Goal: Find specific page/section: Find specific page/section

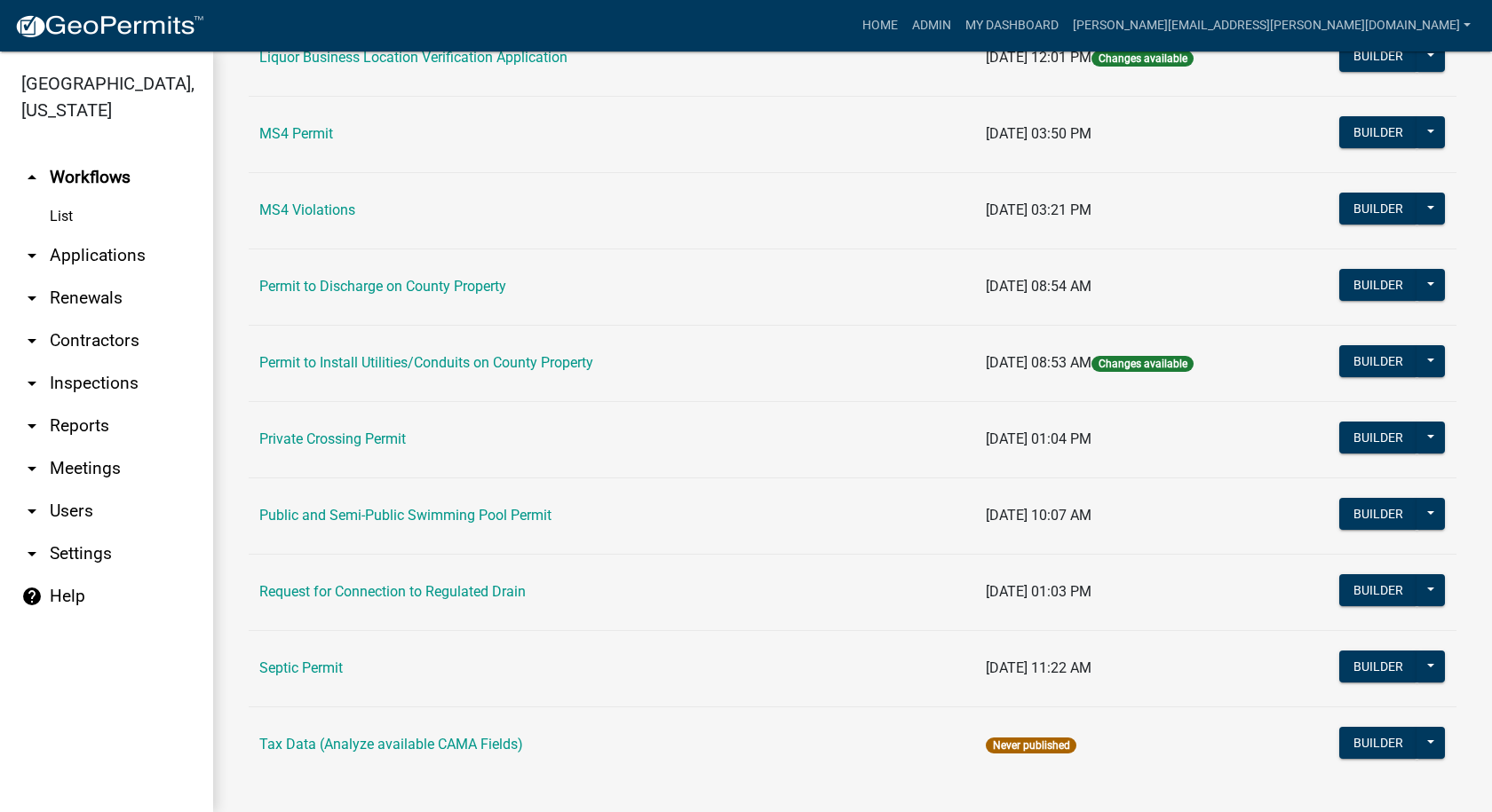
scroll to position [1530, 0]
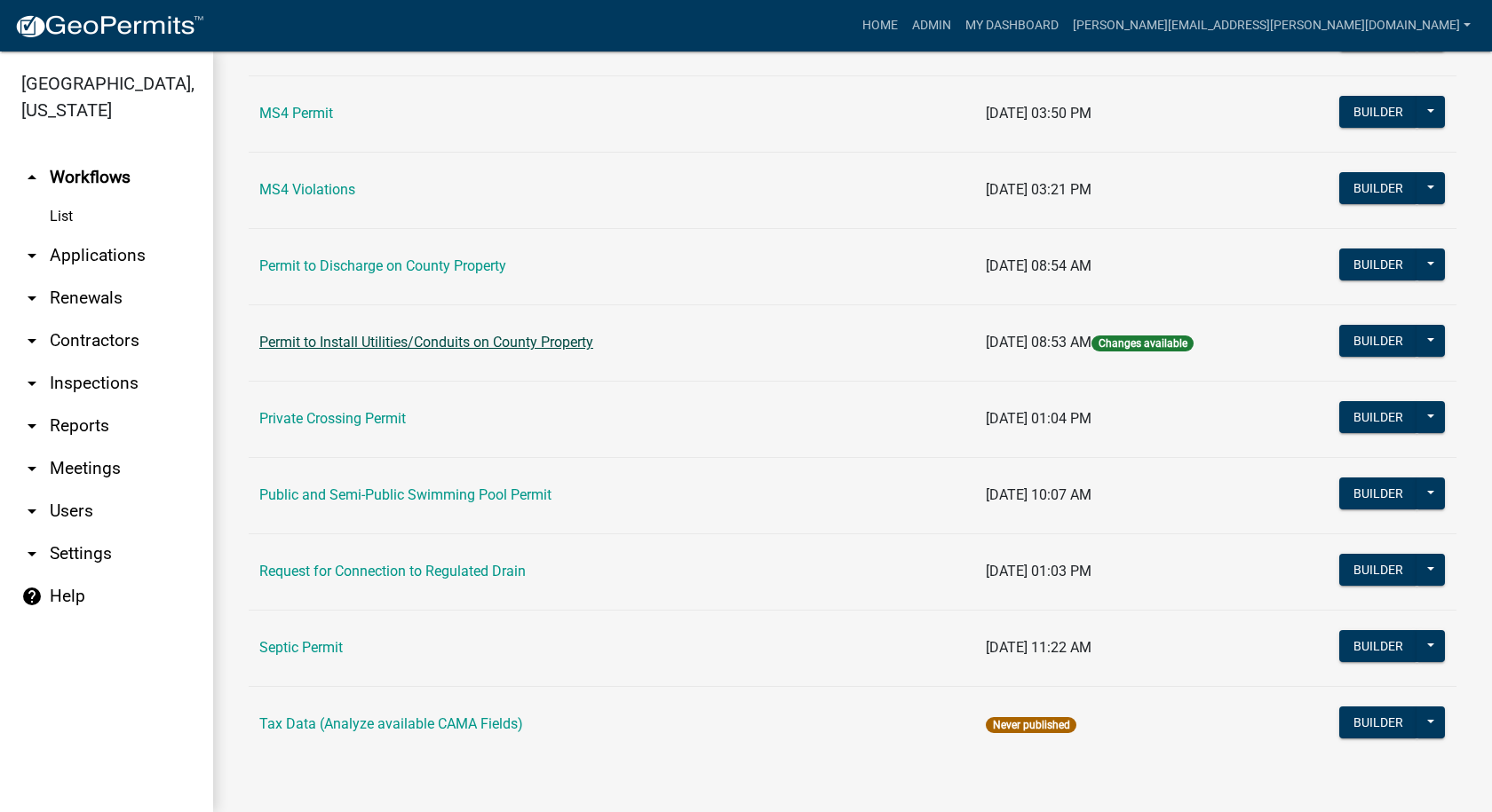
click at [348, 337] on link "Permit to Install Utilities/Conduits on County Property" at bounding box center [425, 342] width 334 height 17
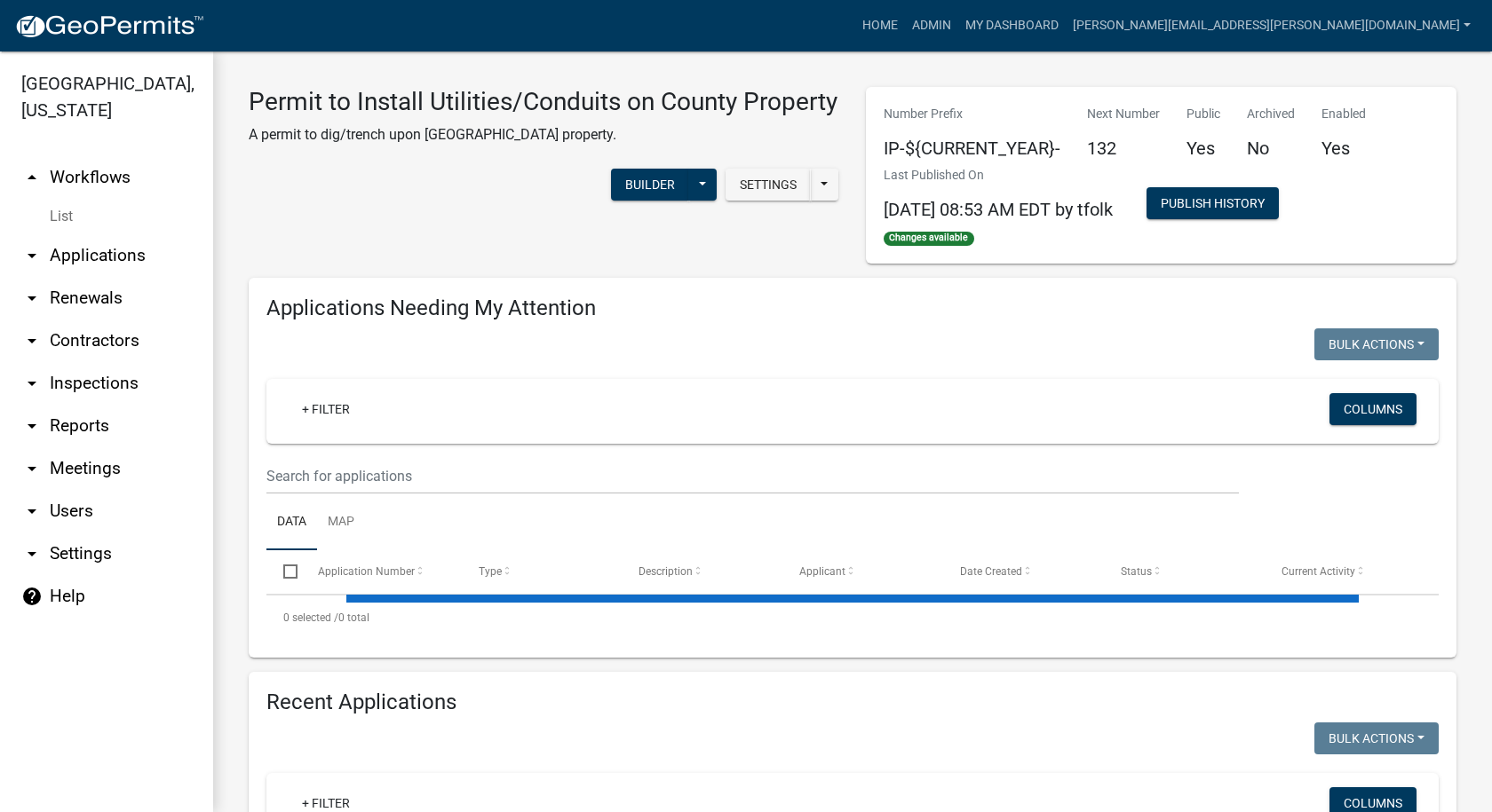
select select "1: 25"
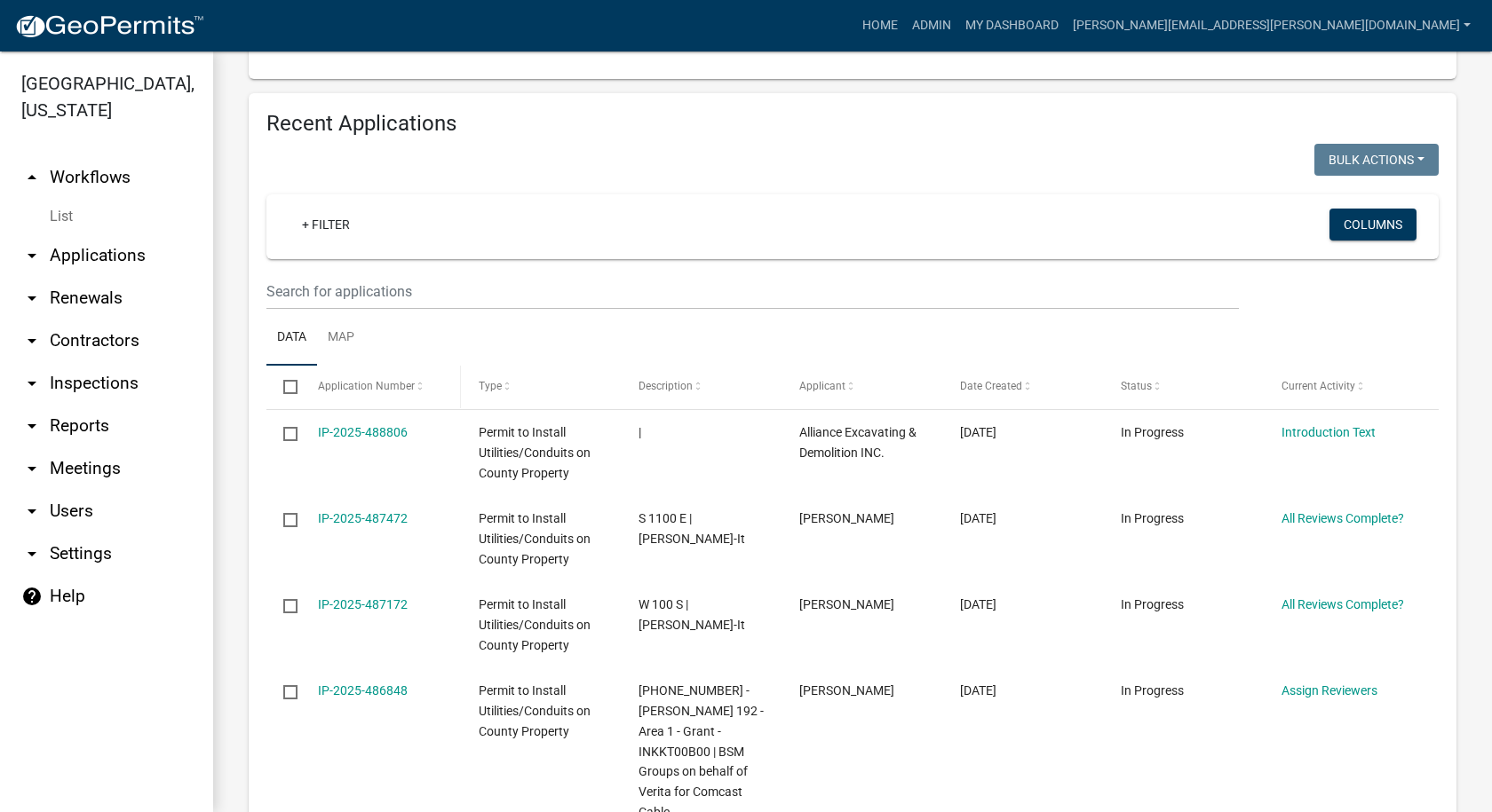
scroll to position [621, 0]
click at [347, 339] on link "Map" at bounding box center [341, 341] width 48 height 57
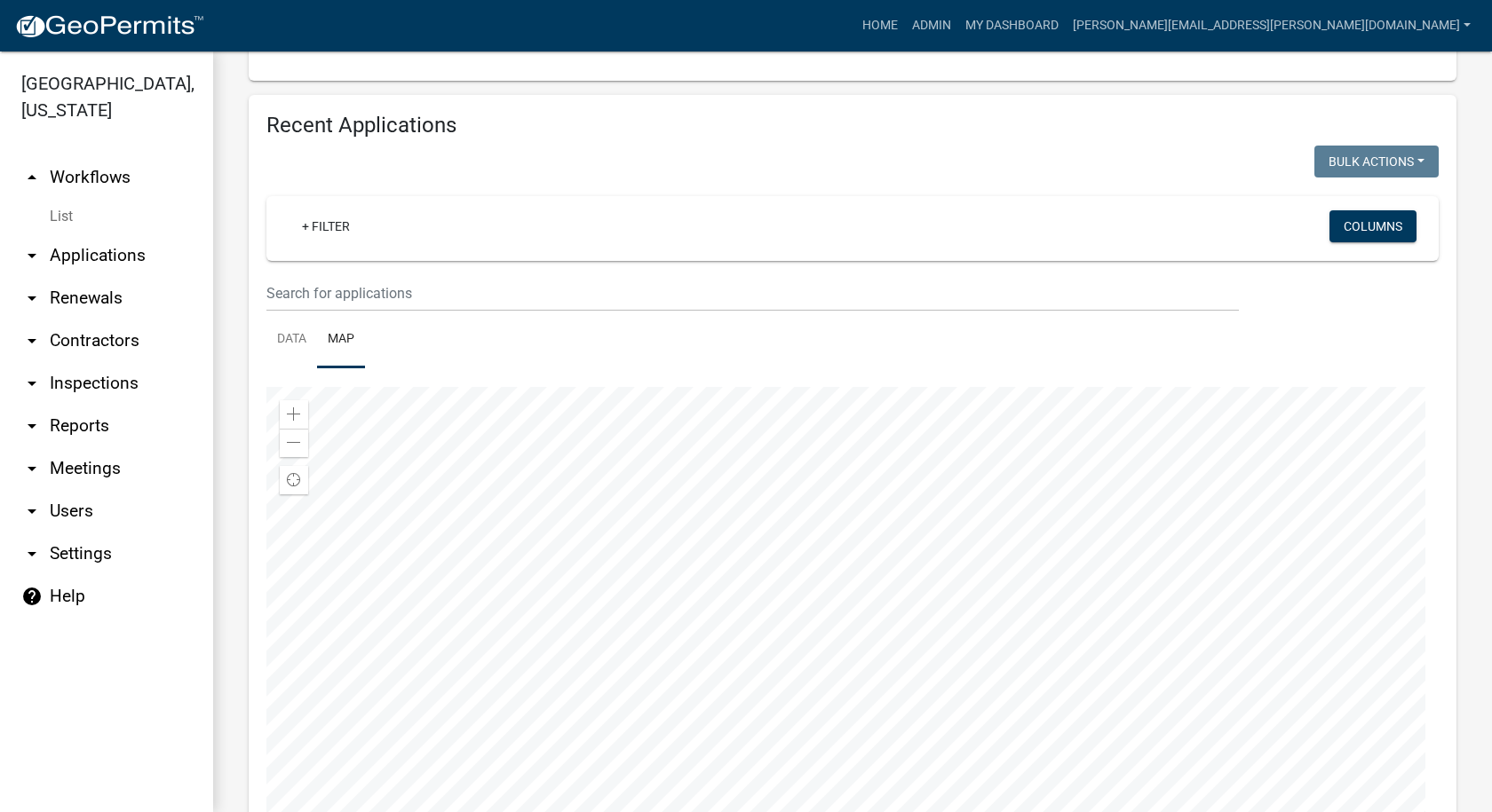
click at [896, 539] on div at bounding box center [853, 608] width 1172 height 444
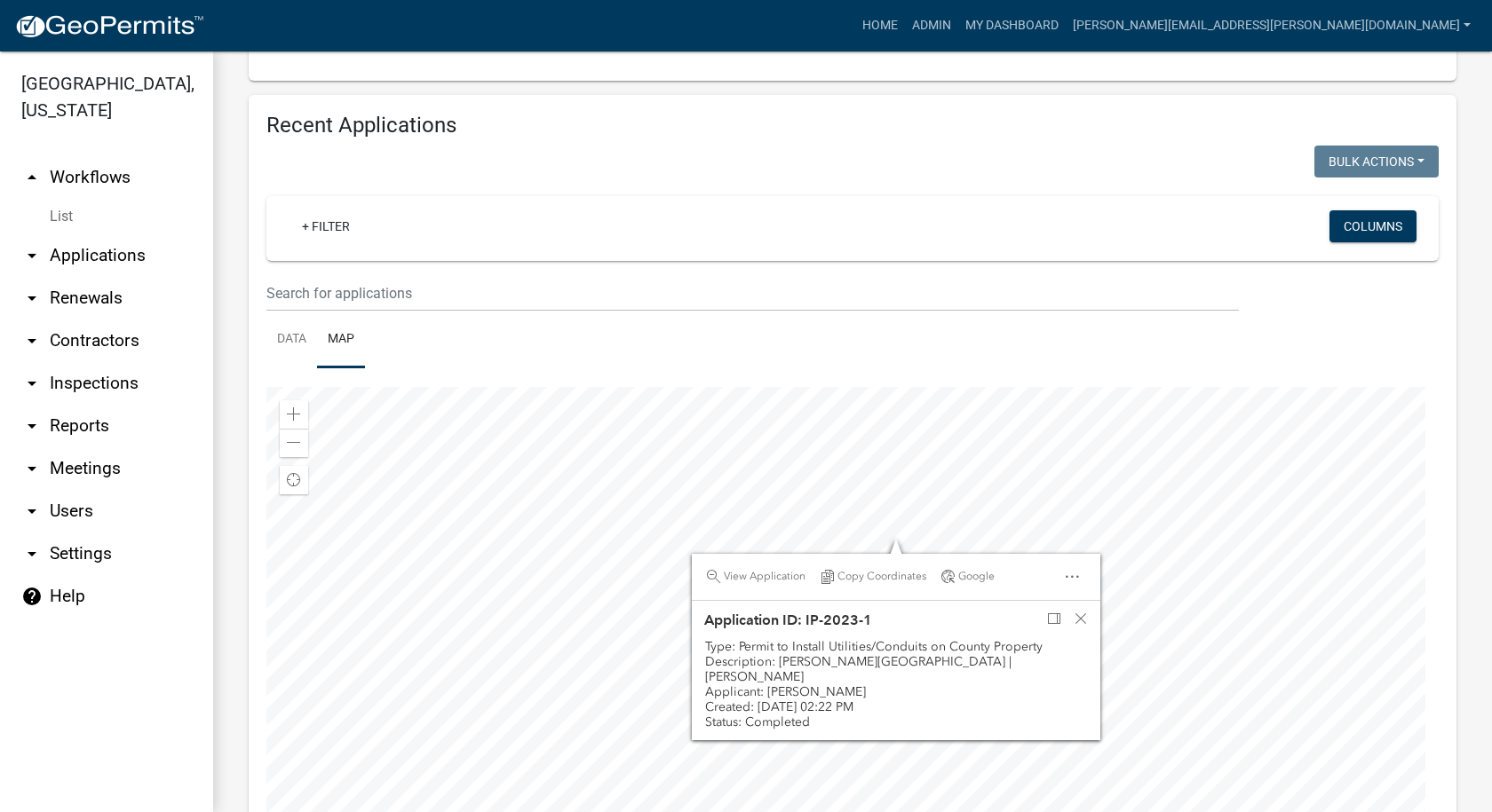
click at [797, 452] on div at bounding box center [853, 608] width 1172 height 444
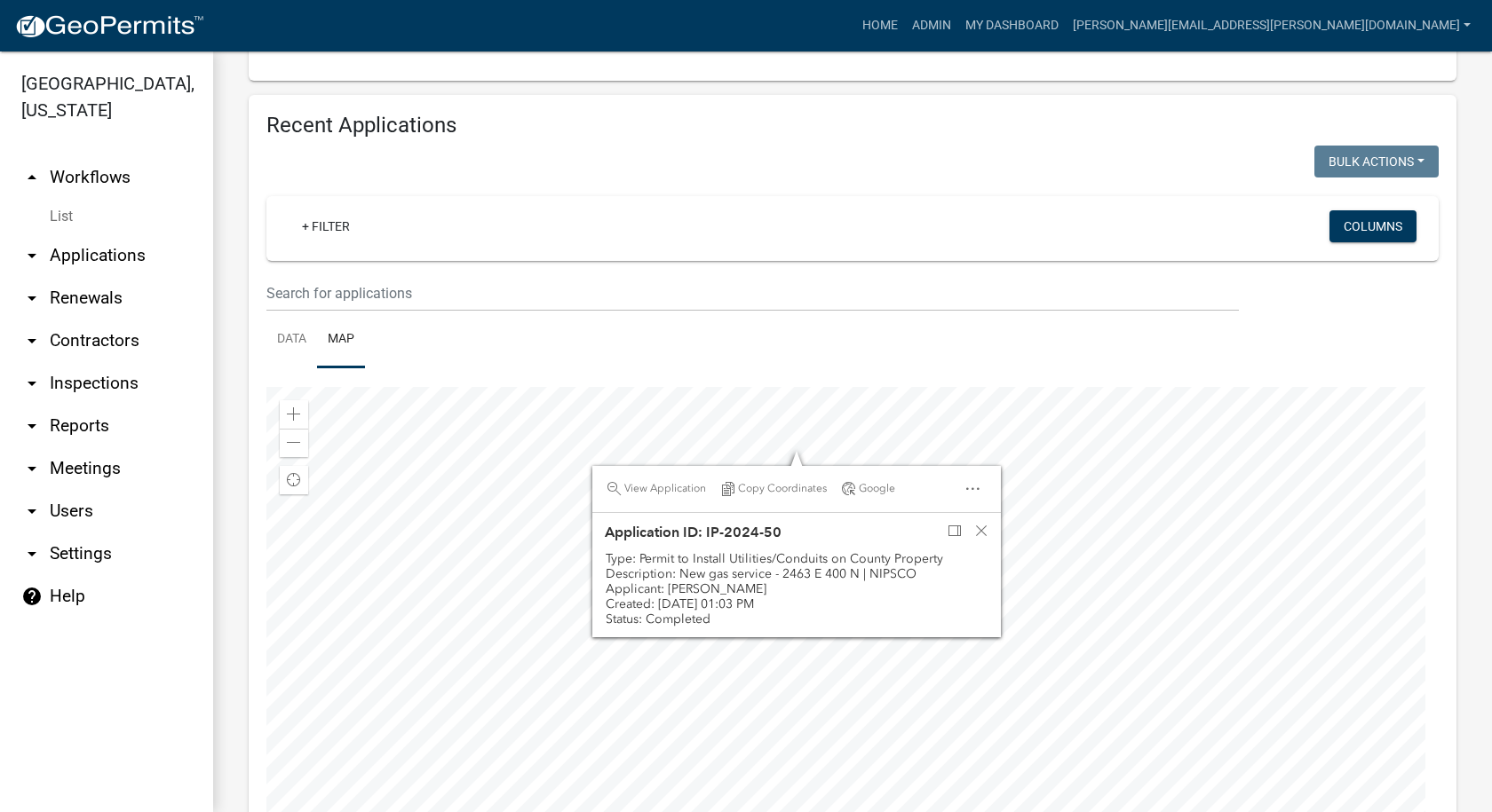
click at [1008, 427] on div at bounding box center [853, 608] width 1172 height 444
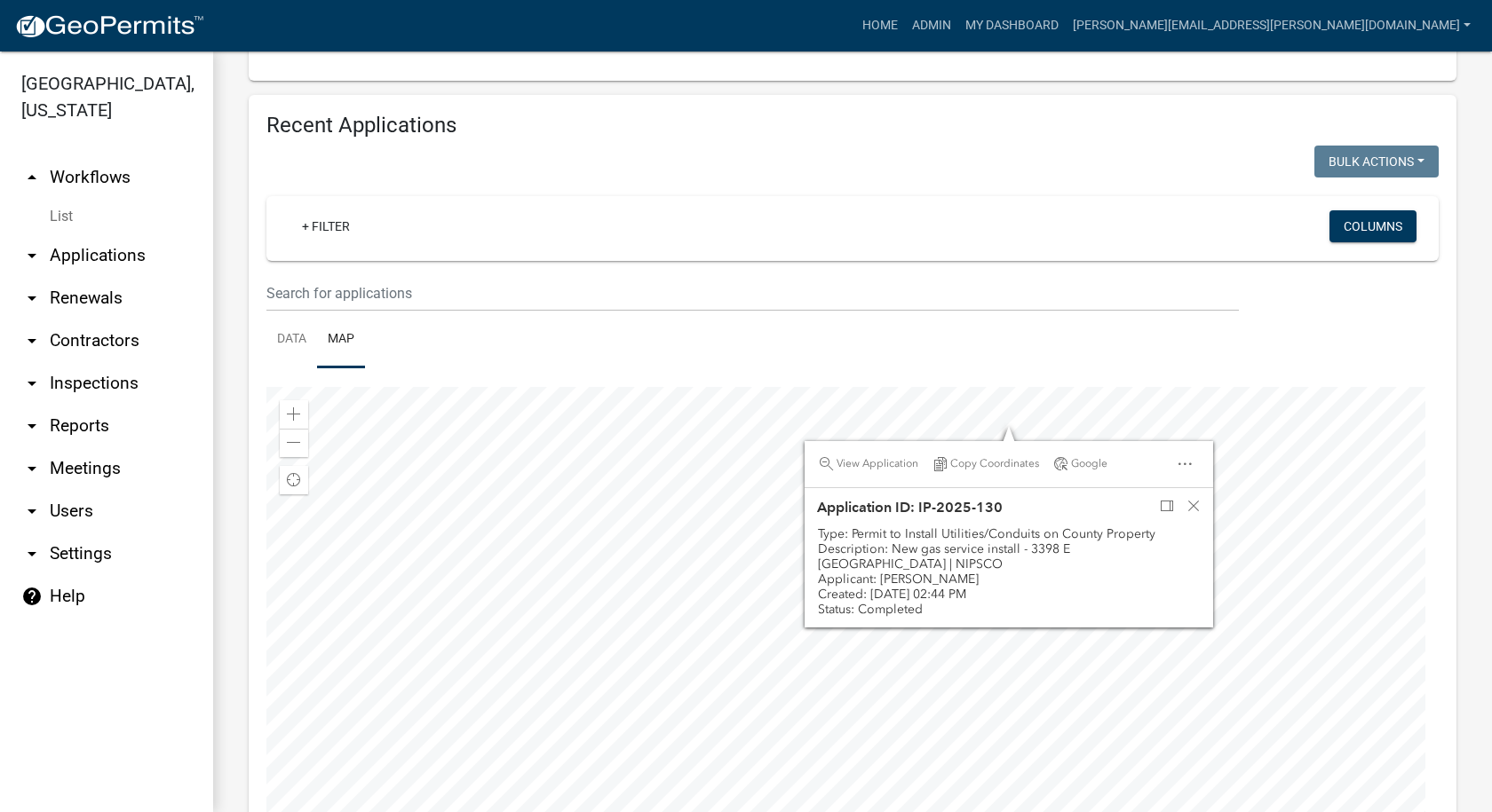
click at [730, 555] on div at bounding box center [853, 608] width 1172 height 444
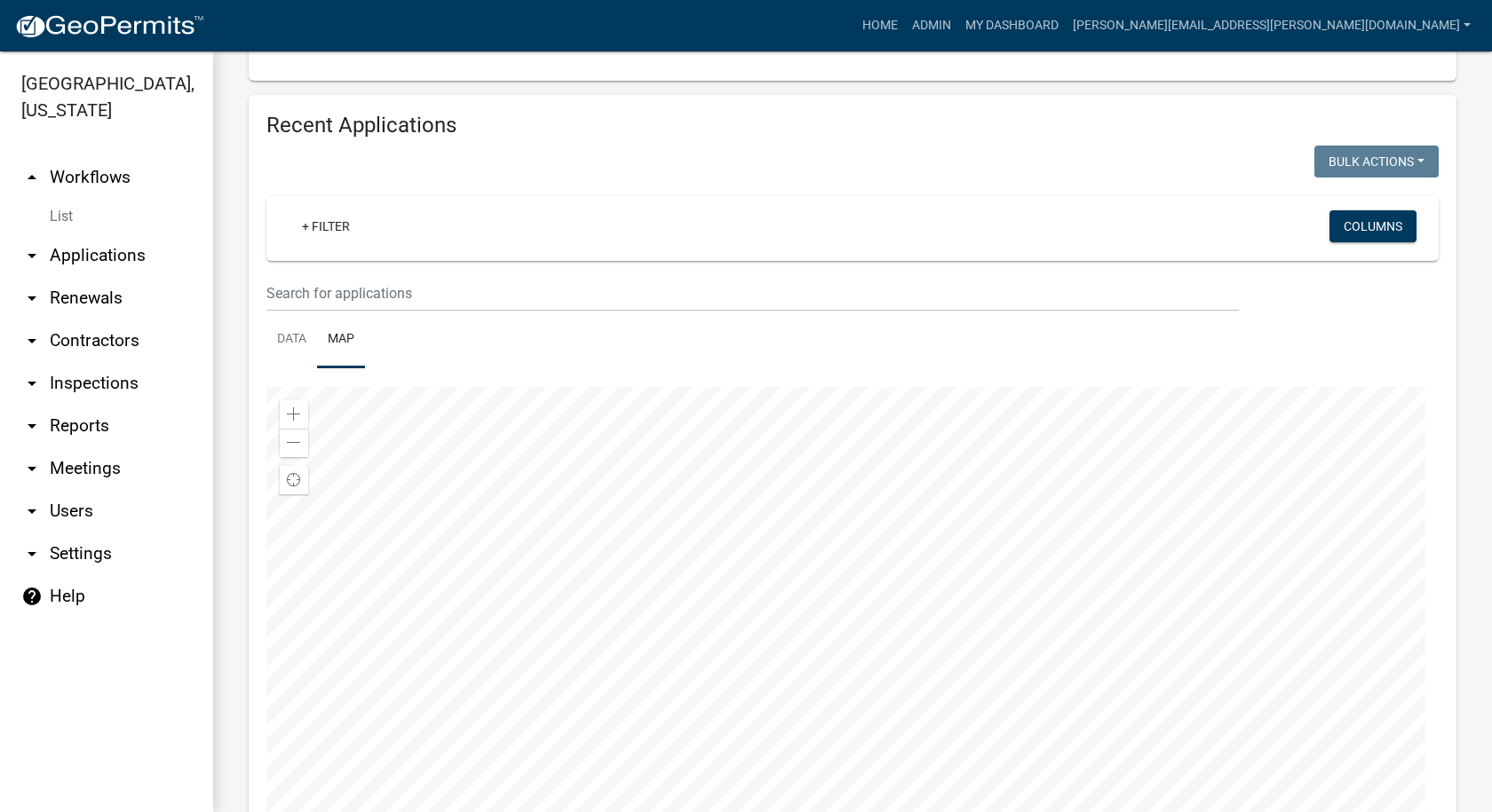
click at [908, 548] on div at bounding box center [853, 608] width 1172 height 444
click at [889, 706] on div at bounding box center [853, 608] width 1172 height 444
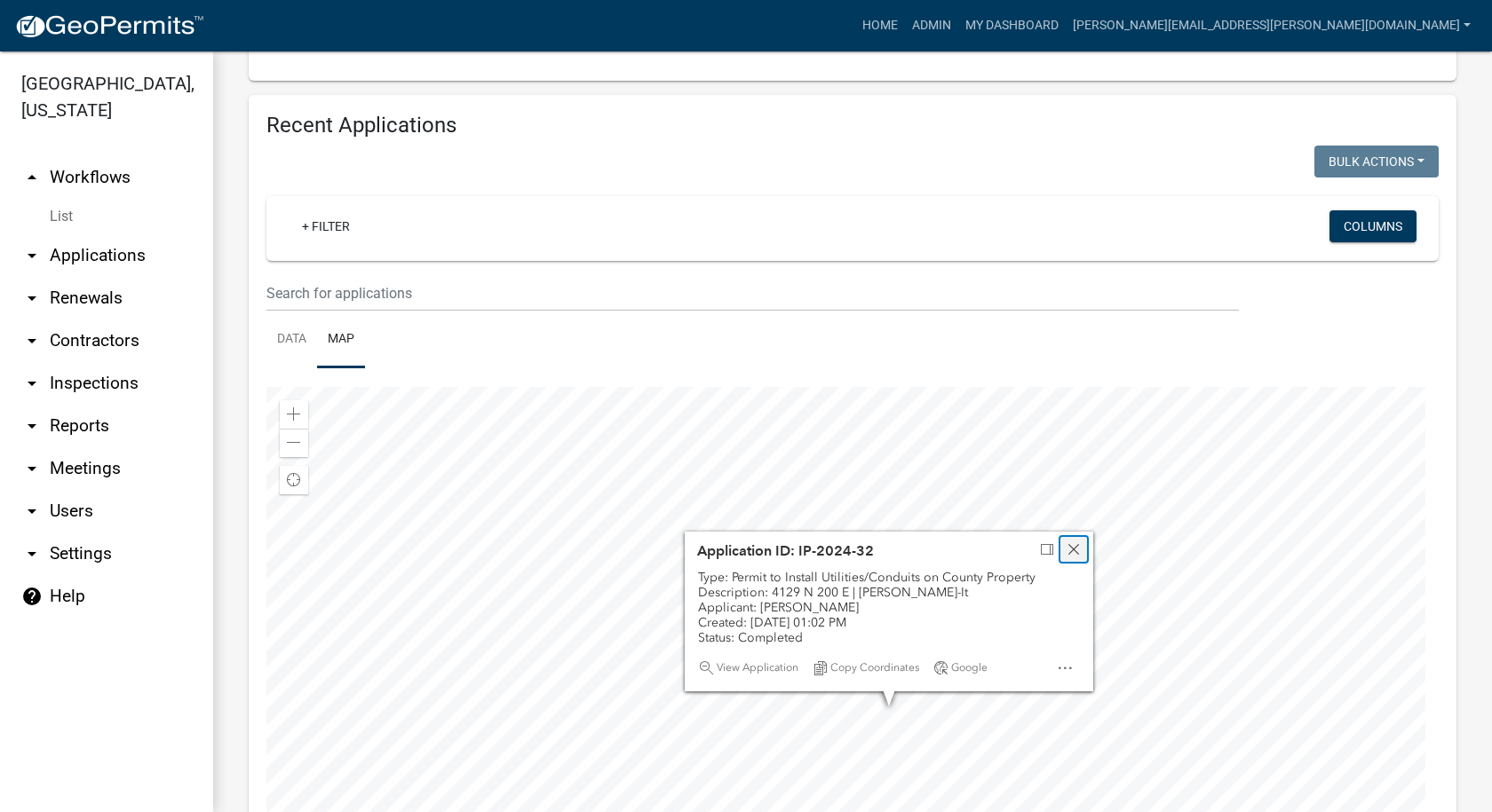
click at [1073, 548] on span "Close" at bounding box center [1073, 549] width 14 height 14
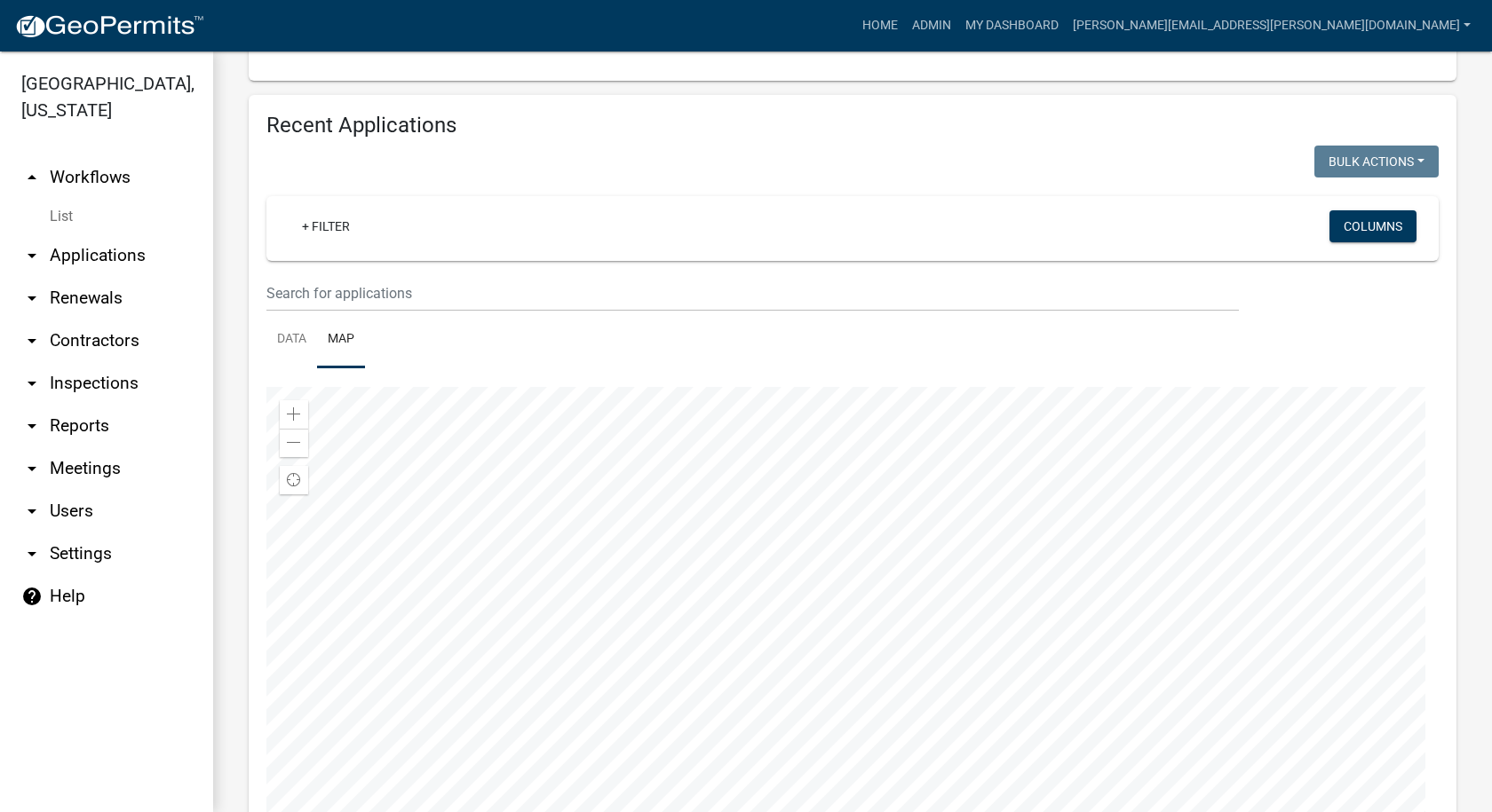
scroll to position [640, 0]
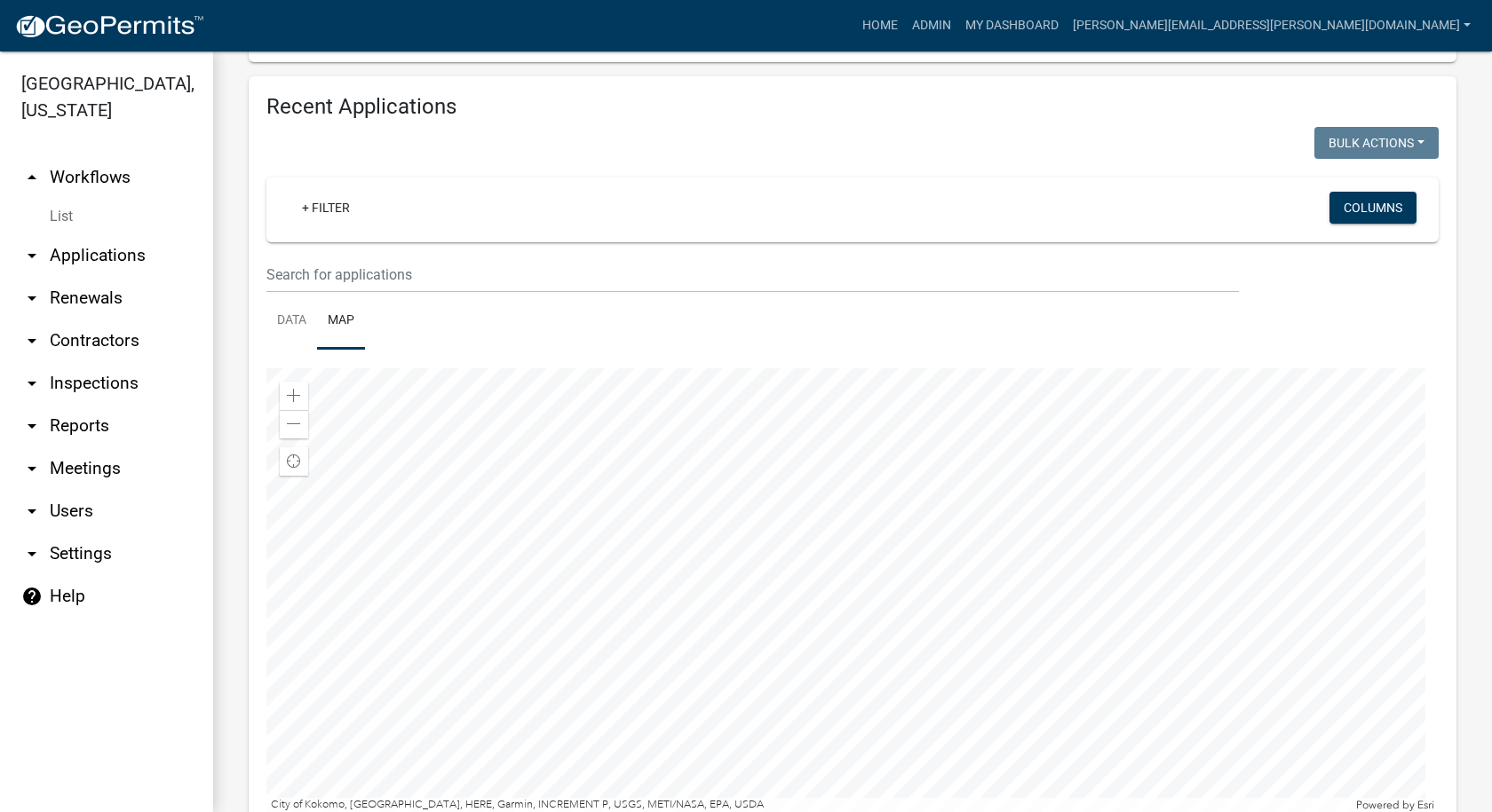
click at [809, 600] on div at bounding box center [853, 590] width 1172 height 444
click at [849, 532] on div at bounding box center [853, 590] width 1172 height 444
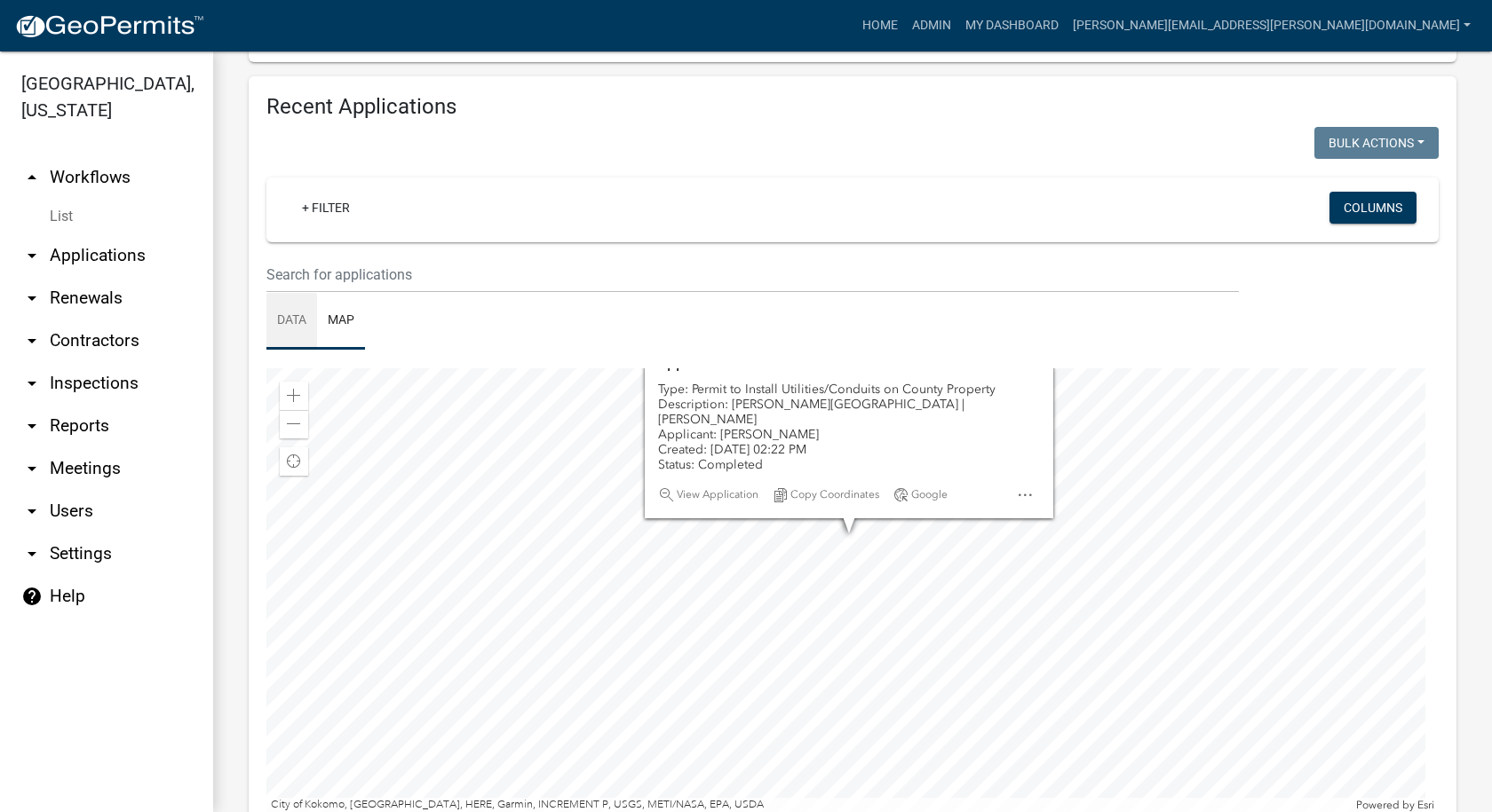
click at [308, 321] on link "Data" at bounding box center [292, 322] width 50 height 57
